Goal: Information Seeking & Learning: Learn about a topic

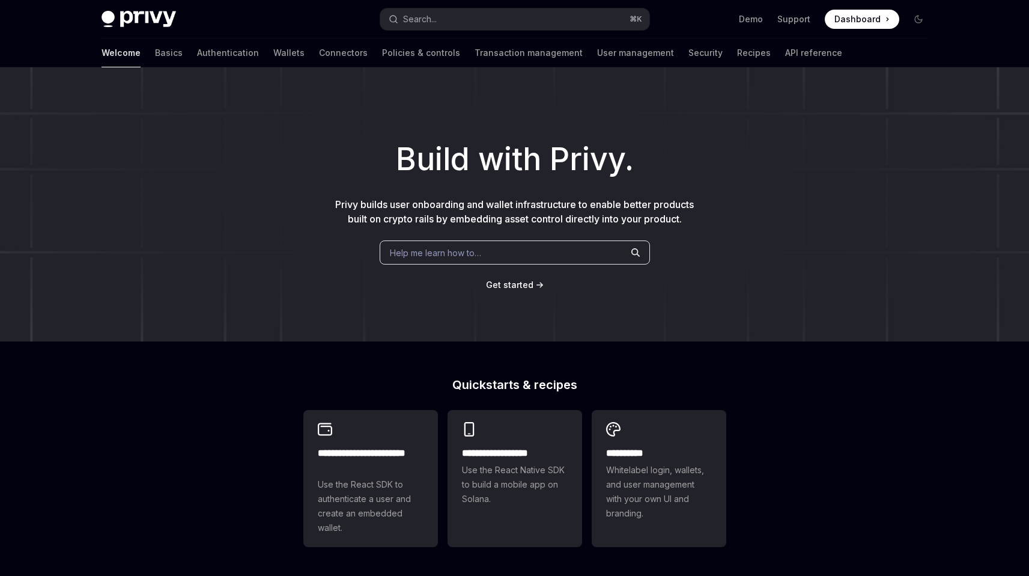
click at [128, 53] on div "Welcome Basics Authentication Wallets Connectors Policies & controls Transactio…" at bounding box center [472, 52] width 741 height 29
click at [155, 53] on link "Basics" at bounding box center [169, 52] width 28 height 29
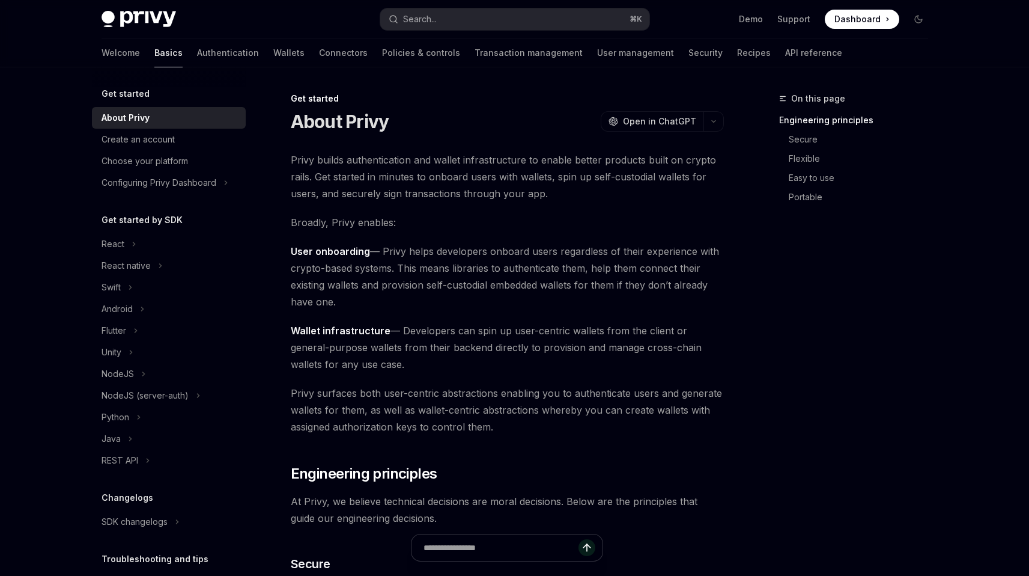
type textarea "*"
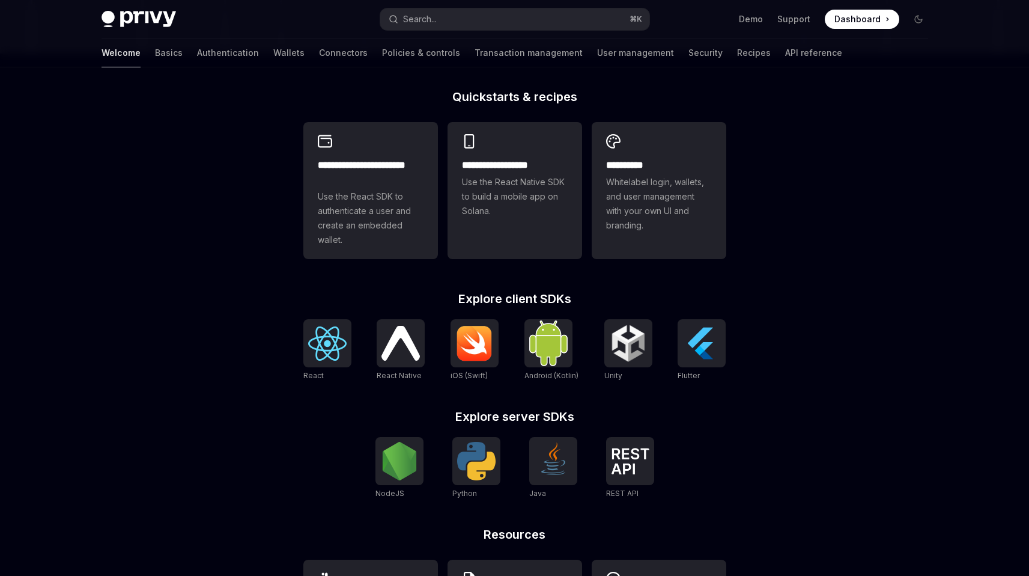
scroll to position [286, 0]
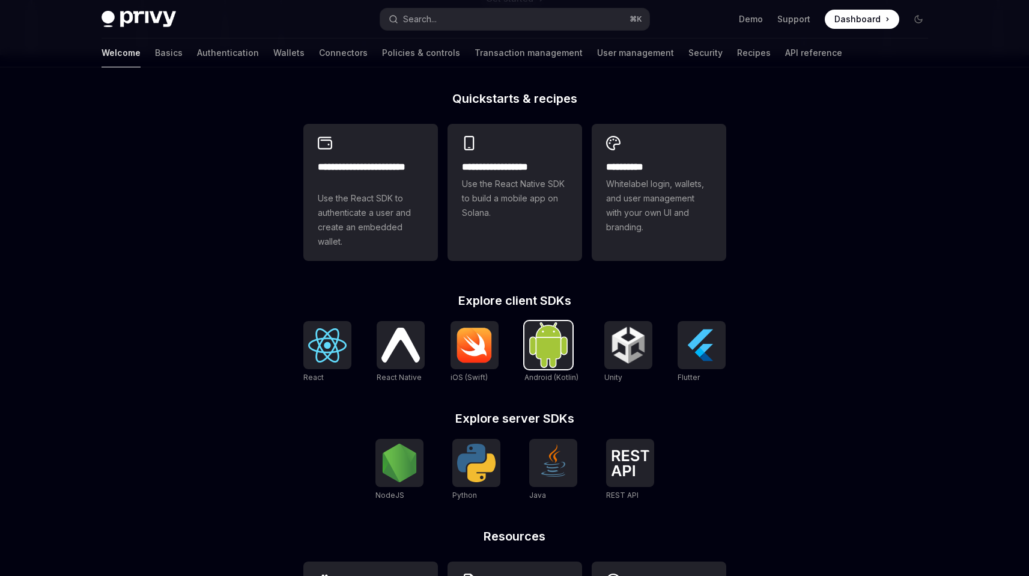
click at [556, 326] on img at bounding box center [548, 344] width 38 height 45
